Goal: Task Accomplishment & Management: Use online tool/utility

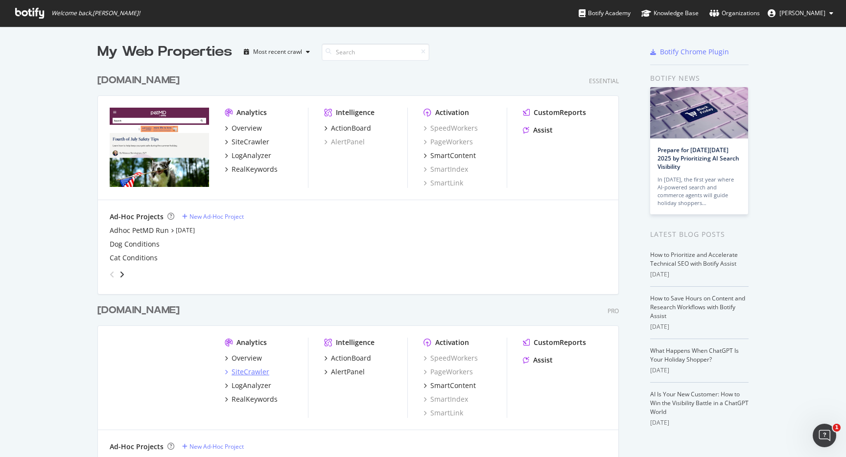
click at [240, 370] on div "SiteCrawler" at bounding box center [251, 372] width 38 height 10
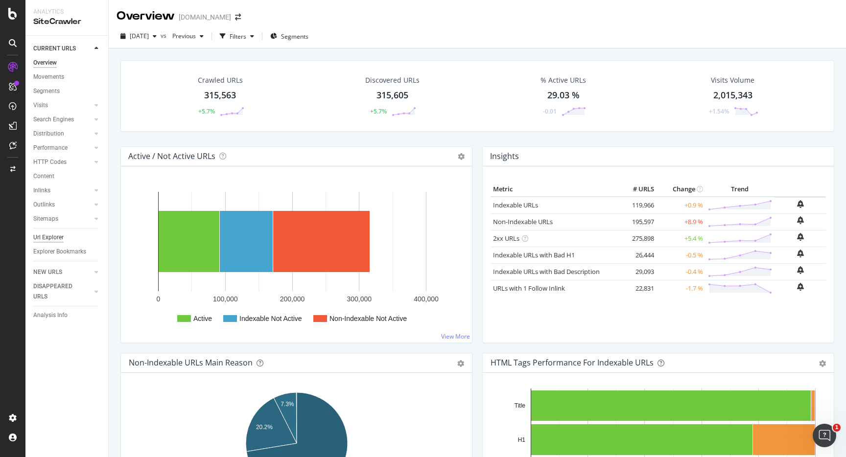
click at [57, 234] on div "Url Explorer" at bounding box center [48, 238] width 30 height 10
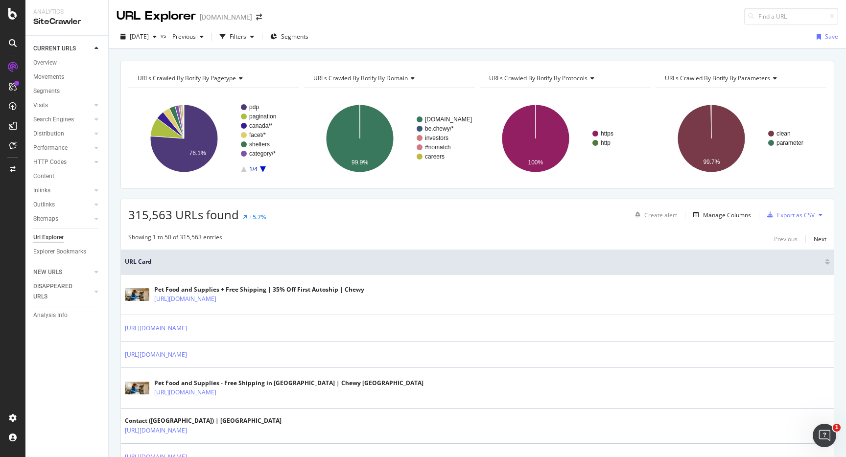
click at [305, 25] on div "[DATE] vs Previous Filters Segments Save" at bounding box center [478, 37] width 738 height 24
click at [309, 37] on span "Segments" at bounding box center [294, 36] width 27 height 8
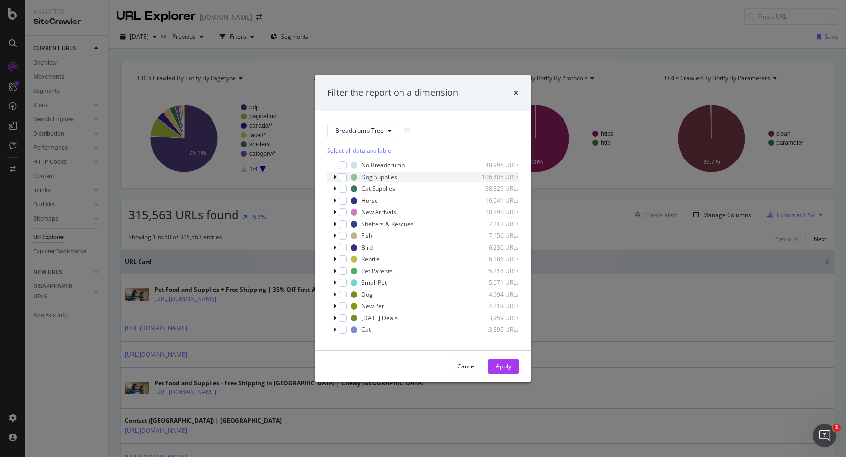
click at [332, 178] on div "Dog Supplies 106,405 URLs" at bounding box center [423, 177] width 192 height 10
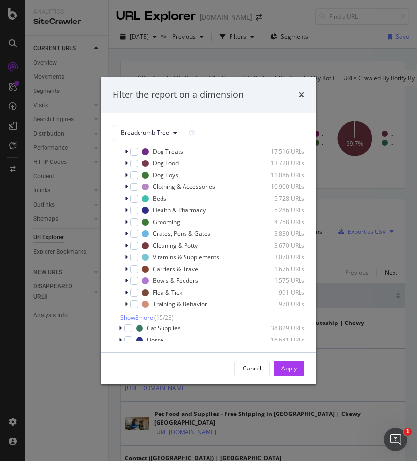
scroll to position [64, 0]
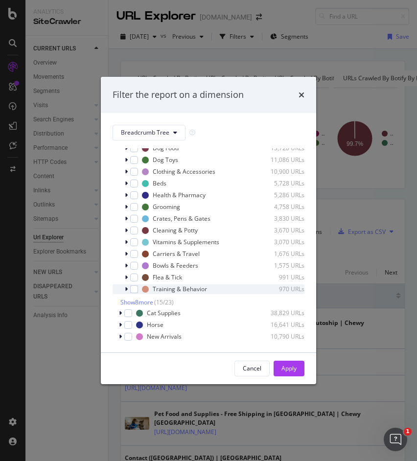
click at [128, 288] on div "modal" at bounding box center [127, 290] width 6 height 10
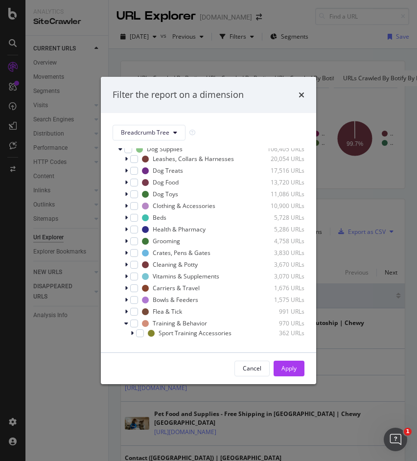
scroll to position [28, 0]
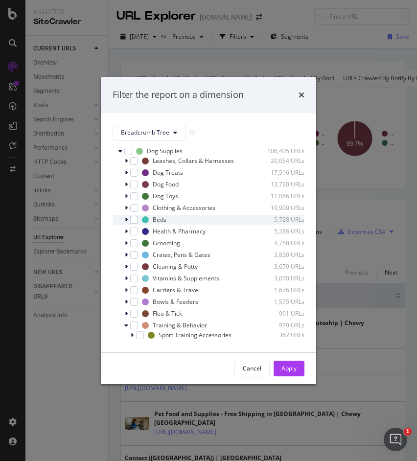
click at [125, 219] on icon "modal" at bounding box center [126, 220] width 3 height 6
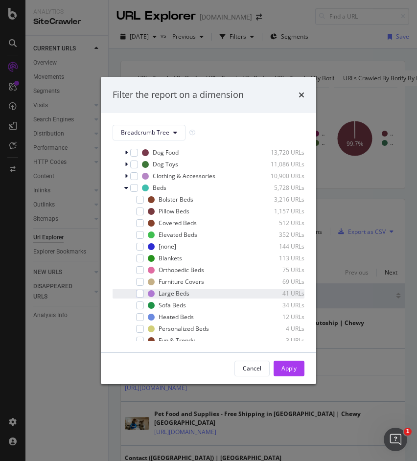
scroll to position [56, 0]
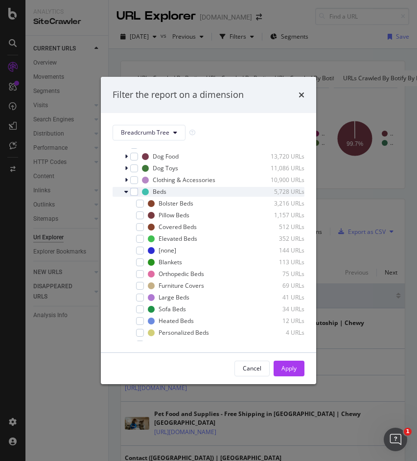
click at [127, 192] on icon "modal" at bounding box center [126, 192] width 4 height 6
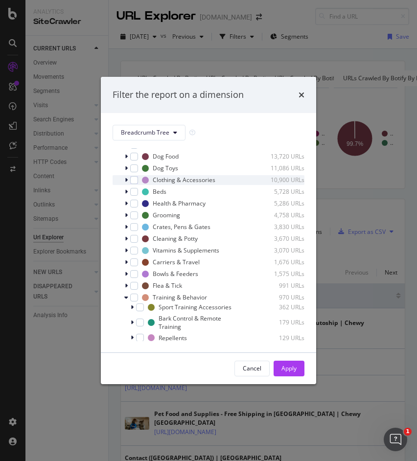
click at [127, 176] on div "modal" at bounding box center [127, 180] width 6 height 10
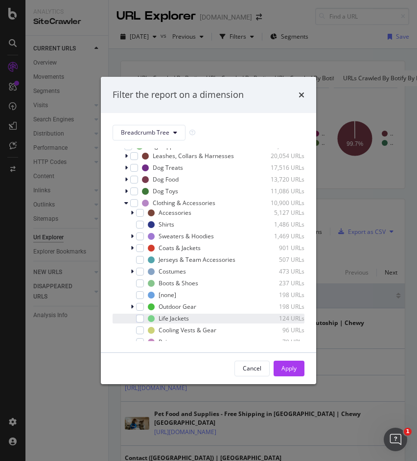
scroll to position [31, 0]
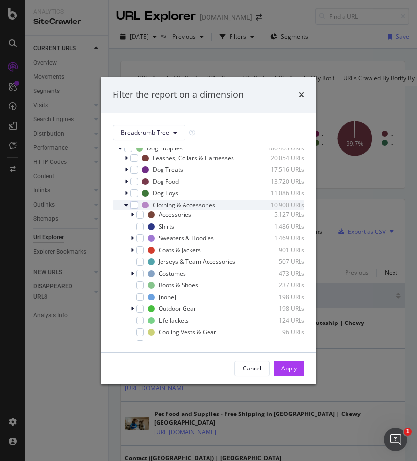
click at [127, 207] on icon "modal" at bounding box center [126, 205] width 4 height 6
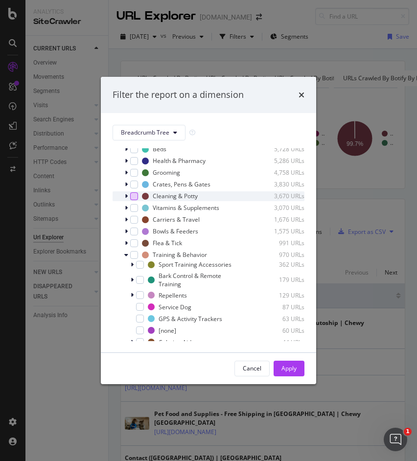
scroll to position [103, 0]
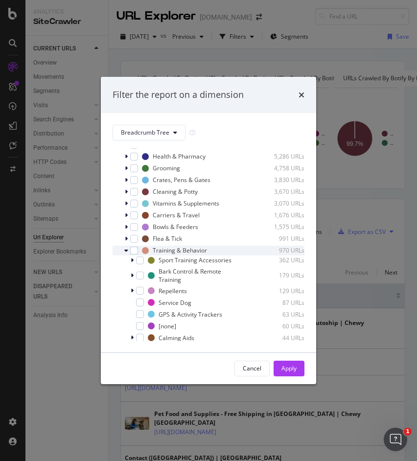
click at [126, 248] on icon "modal" at bounding box center [126, 251] width 4 height 6
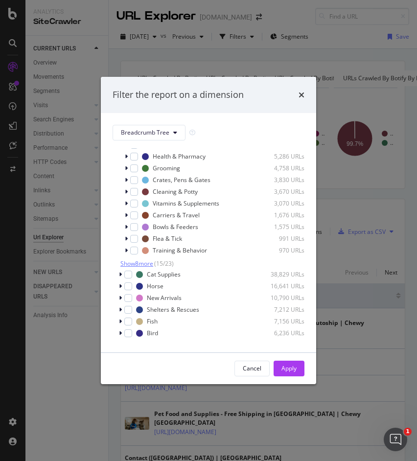
click at [129, 263] on span "Show 8 more" at bounding box center [136, 264] width 33 height 8
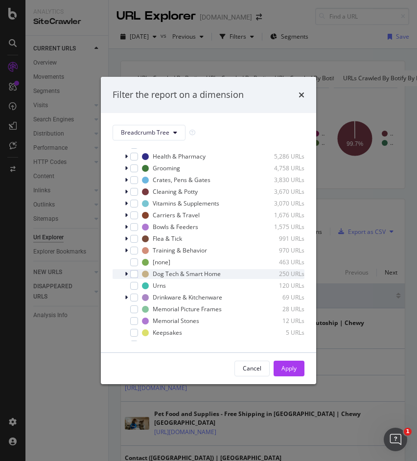
click at [127, 271] on icon "modal" at bounding box center [126, 274] width 3 height 6
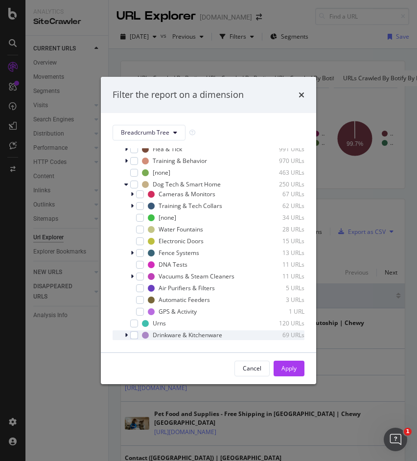
scroll to position [170, 0]
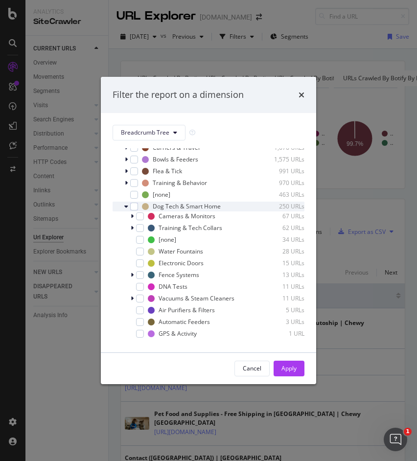
click at [126, 208] on icon "modal" at bounding box center [126, 207] width 4 height 6
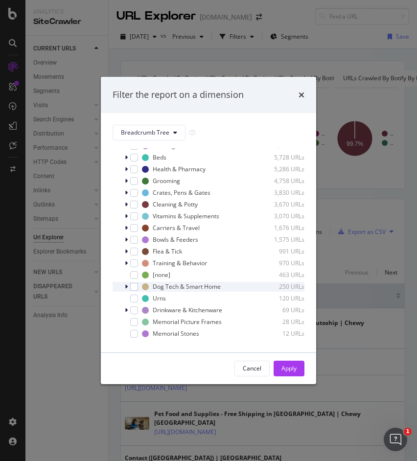
scroll to position [92, 0]
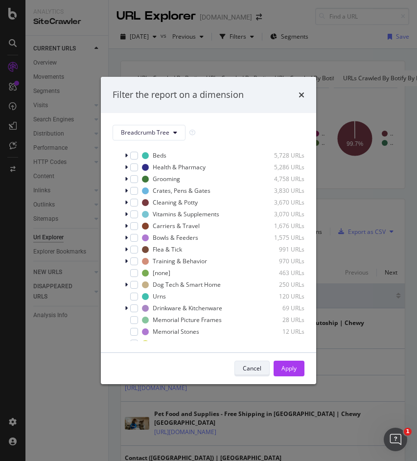
click at [237, 366] on button "Cancel" at bounding box center [252, 369] width 35 height 16
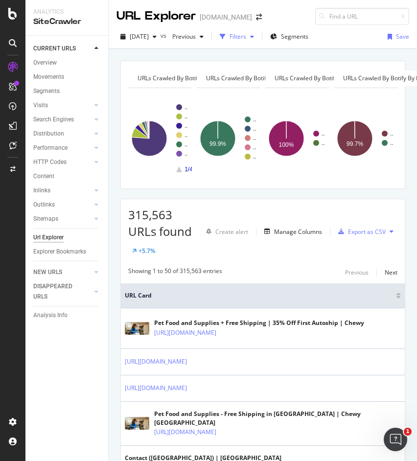
click at [246, 41] on div "Filters" at bounding box center [238, 36] width 17 height 8
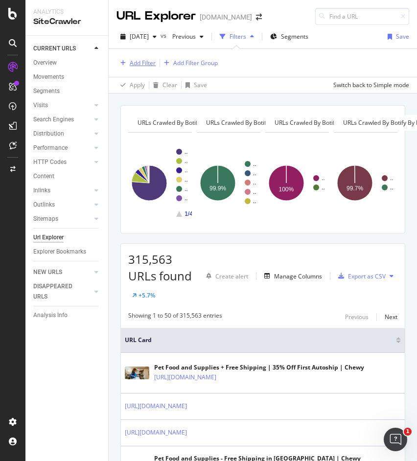
click at [141, 65] on div "Add Filter" at bounding box center [143, 63] width 26 height 8
click at [198, 53] on div "Add Filter Add Filter Group" at bounding box center [263, 63] width 293 height 28
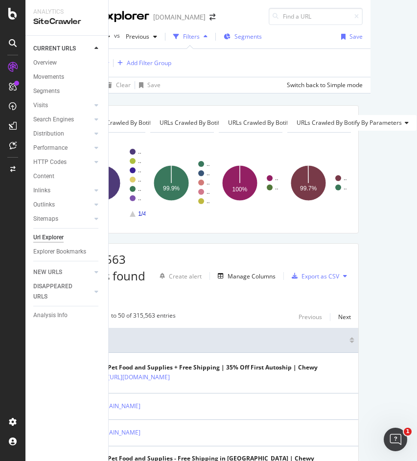
click at [259, 34] on span "Segments" at bounding box center [248, 36] width 27 height 8
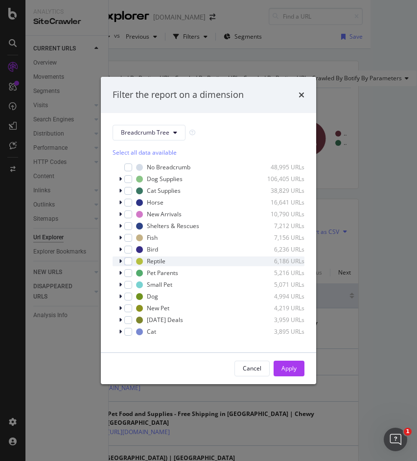
scroll to position [8, 0]
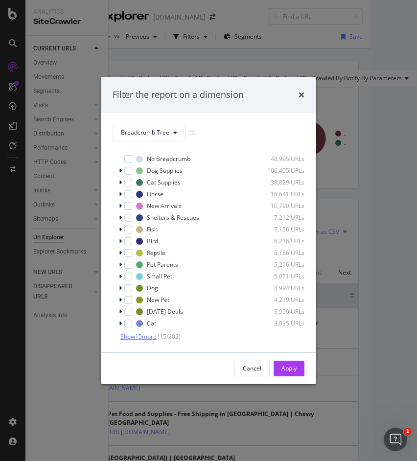
click at [131, 335] on span "Show 15 more" at bounding box center [138, 337] width 36 height 8
click at [119, 288] on icon "modal" at bounding box center [120, 289] width 3 height 6
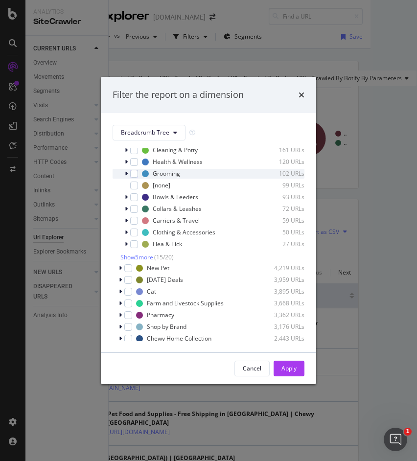
scroll to position [226, 0]
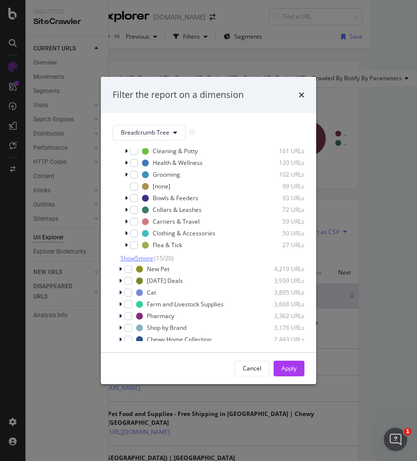
click at [128, 258] on span "Show 5 more" at bounding box center [136, 258] width 33 height 8
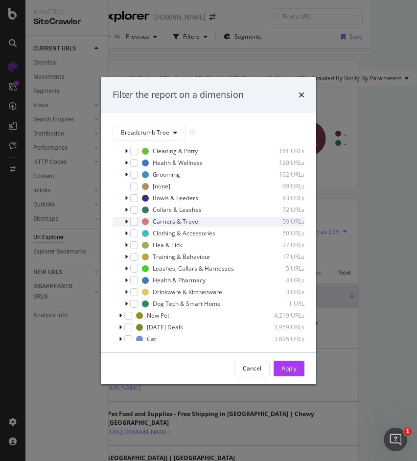
click at [128, 223] on div "modal" at bounding box center [127, 222] width 6 height 10
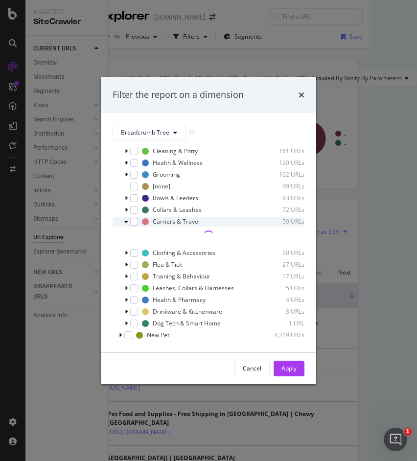
click at [127, 223] on icon "modal" at bounding box center [126, 222] width 4 height 6
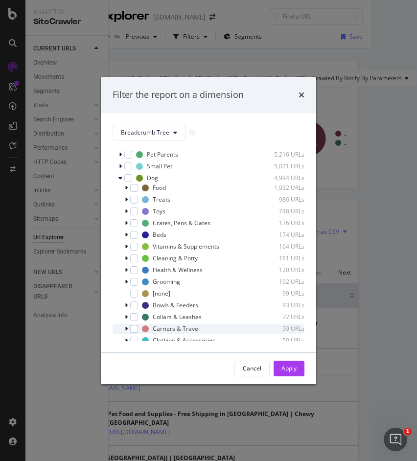
scroll to position [112, 0]
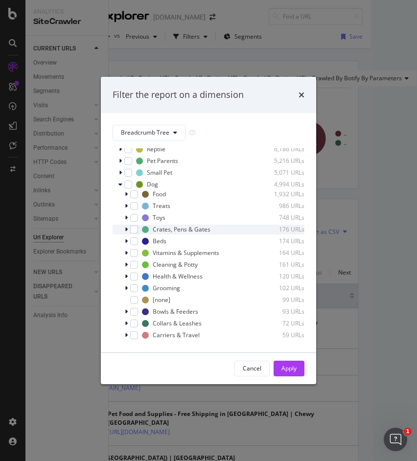
click at [127, 234] on div "modal" at bounding box center [127, 230] width 6 height 10
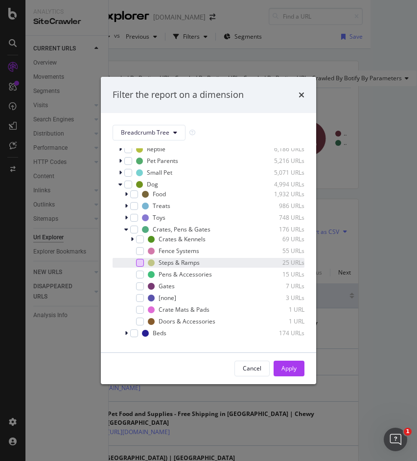
click at [139, 263] on div "modal" at bounding box center [140, 263] width 8 height 8
click at [295, 367] on div "Apply" at bounding box center [289, 368] width 15 height 8
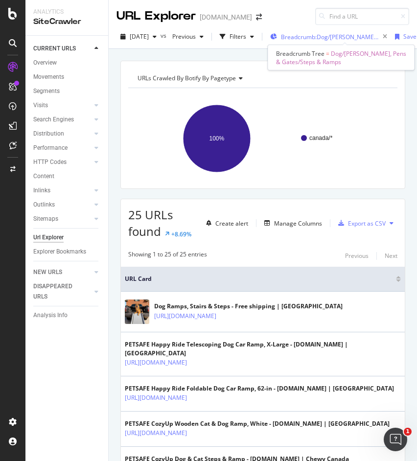
click at [319, 35] on span "Breadcrumb: Dog/Crates, [PERSON_NAME] & [PERSON_NAME]/[PERSON_NAME] & Ramps" at bounding box center [330, 37] width 98 height 8
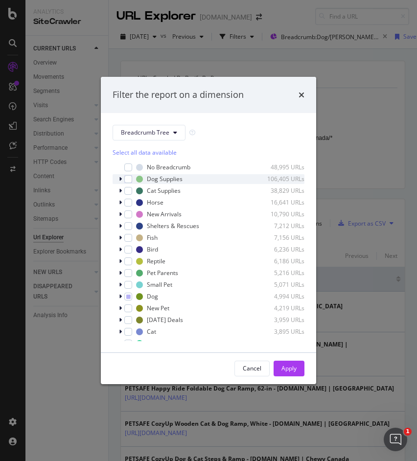
click at [120, 178] on icon "modal" at bounding box center [120, 179] width 3 height 6
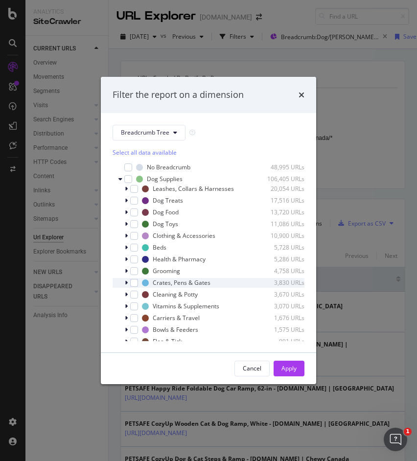
click at [126, 281] on icon "modal" at bounding box center [126, 283] width 3 height 6
